Goal: Transaction & Acquisition: Obtain resource

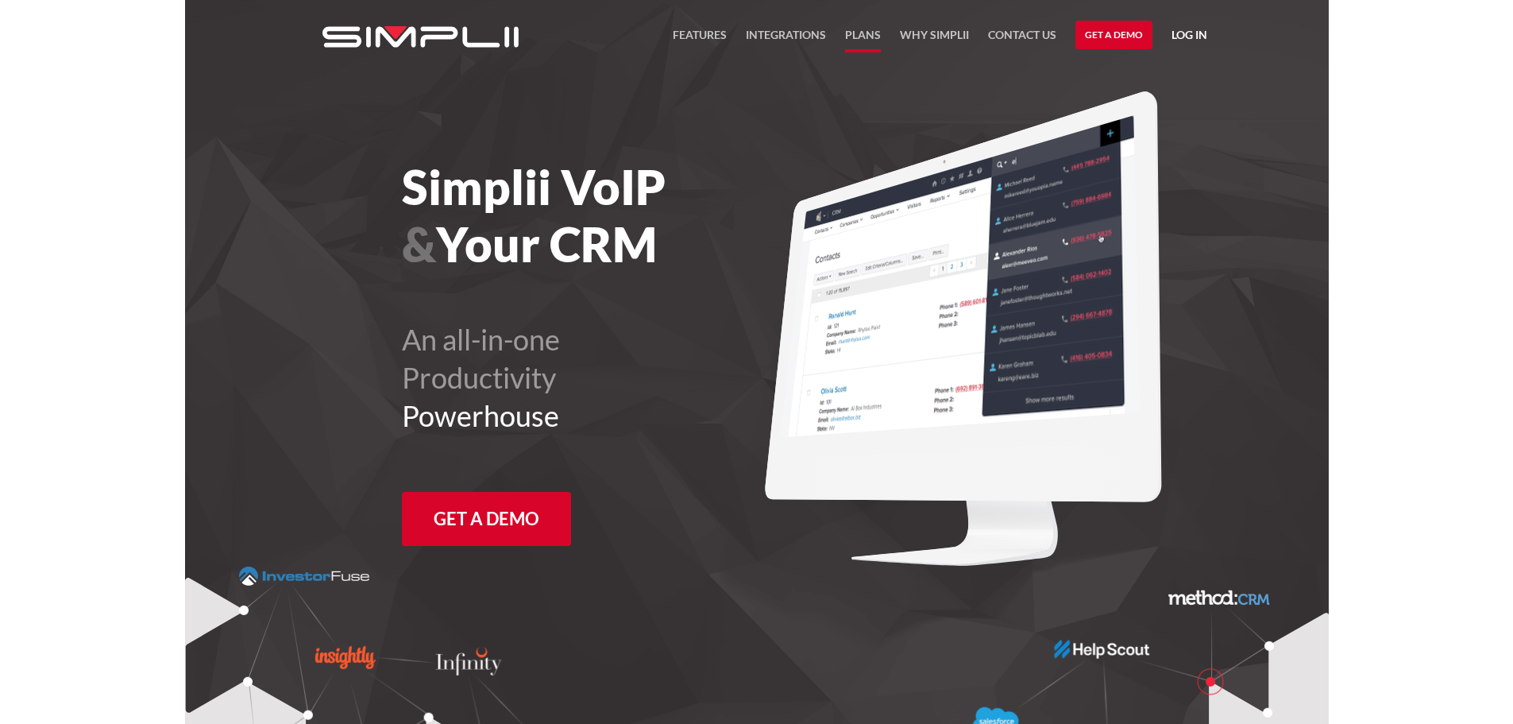
click at [863, 33] on link "Plans" at bounding box center [863, 38] width 36 height 27
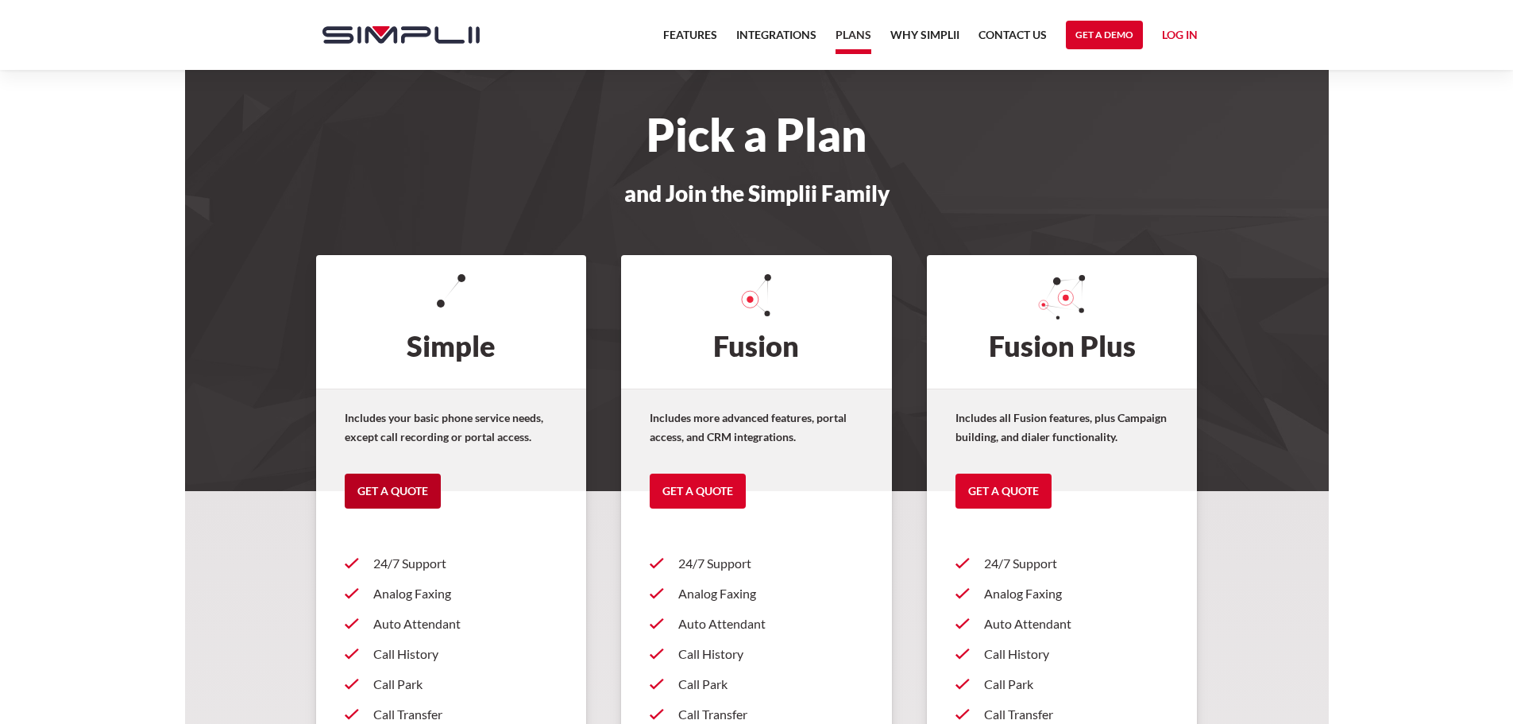
click at [386, 489] on link "Get a Quote" at bounding box center [393, 490] width 96 height 35
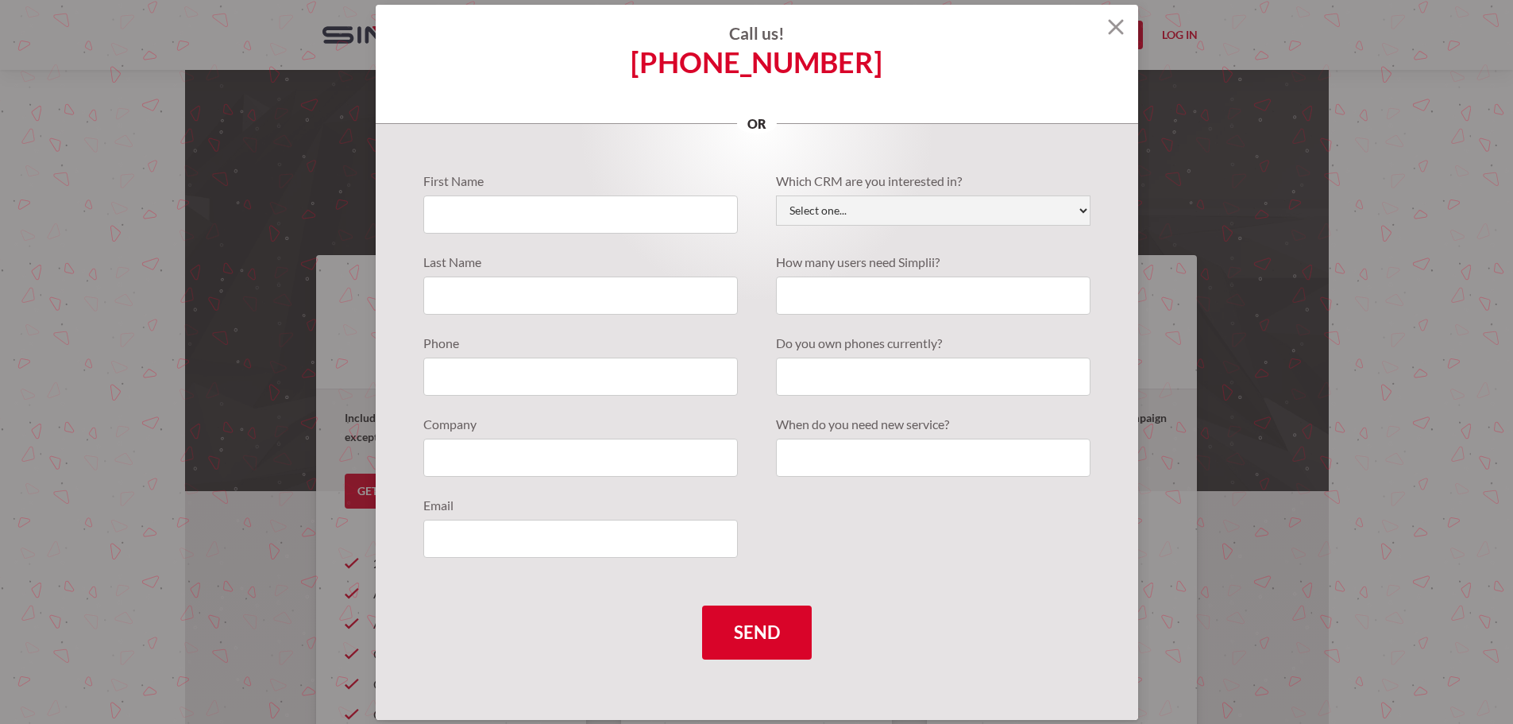
click at [1103, 29] on h4 "Call us!" at bounding box center [757, 33] width 763 height 19
click at [1110, 26] on img at bounding box center [1116, 27] width 16 height 16
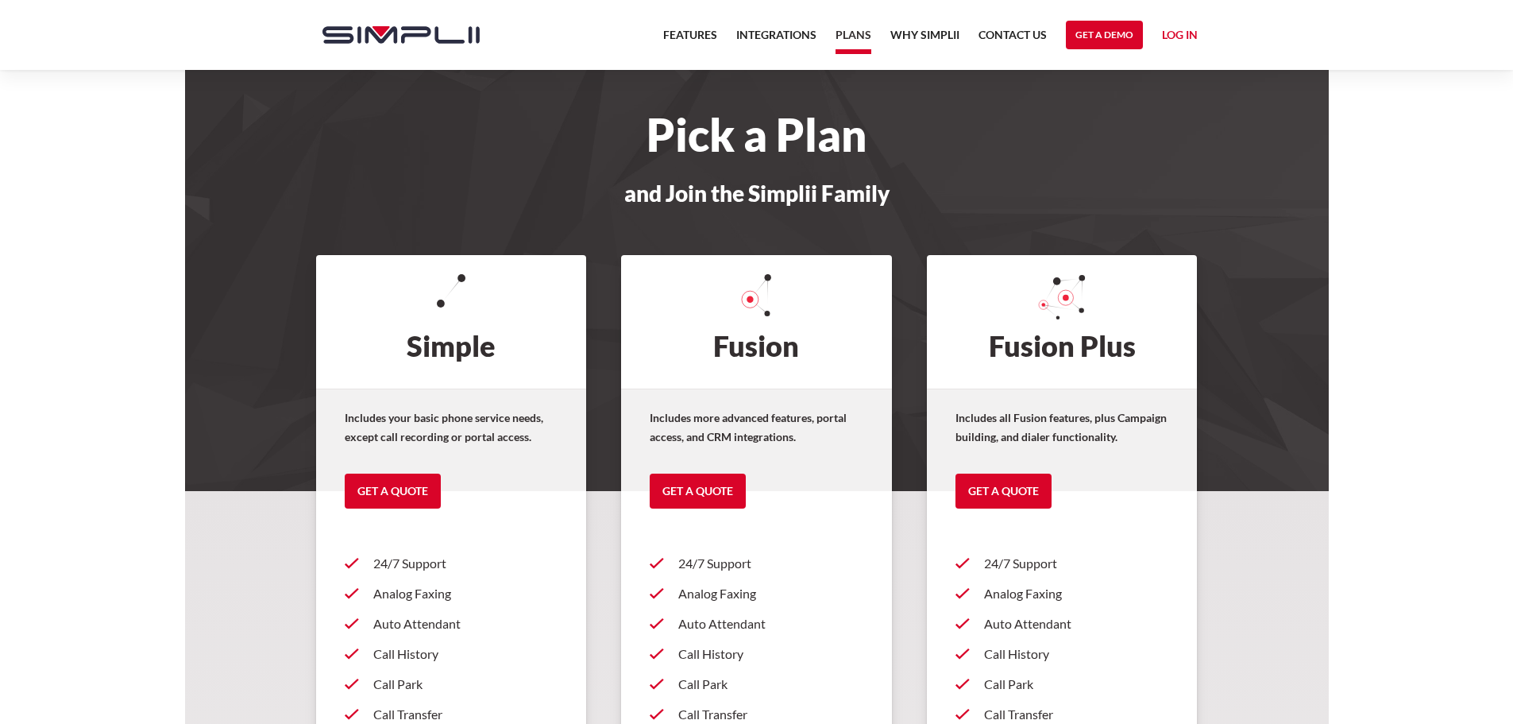
drag, startPoint x: 489, startPoint y: 37, endPoint x: 361, endPoint y: 37, distance: 127.9
click at [361, 37] on div "Features Integrations PRoducts Plans Why Simplii Contact US Master Agreement Ge…" at bounding box center [756, 35] width 929 height 70
drag, startPoint x: 816, startPoint y: 196, endPoint x: 753, endPoint y: 205, distance: 63.4
click at [753, 205] on h3 "and Join the Simplii Family" at bounding box center [757, 193] width 901 height 24
copy h3 "Simplii"
